Goal: Check status: Check status

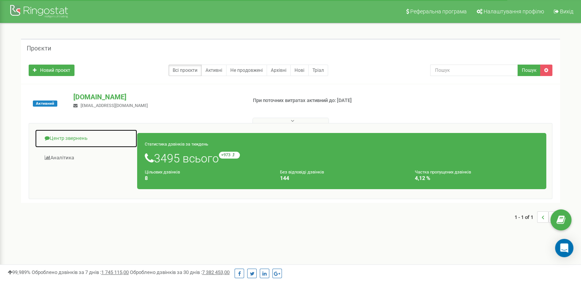
click at [69, 136] on link "Центр звернень" at bounding box center [86, 138] width 103 height 19
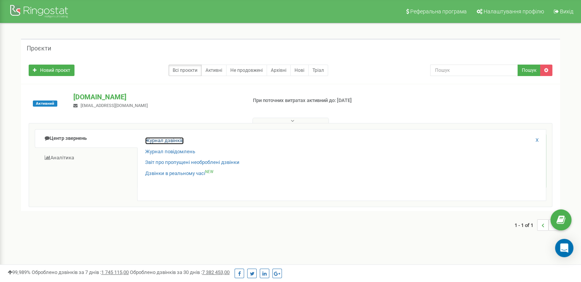
click at [173, 141] on link "Журнал дзвінків" at bounding box center [164, 140] width 39 height 7
